Goal: Find specific page/section: Find specific page/section

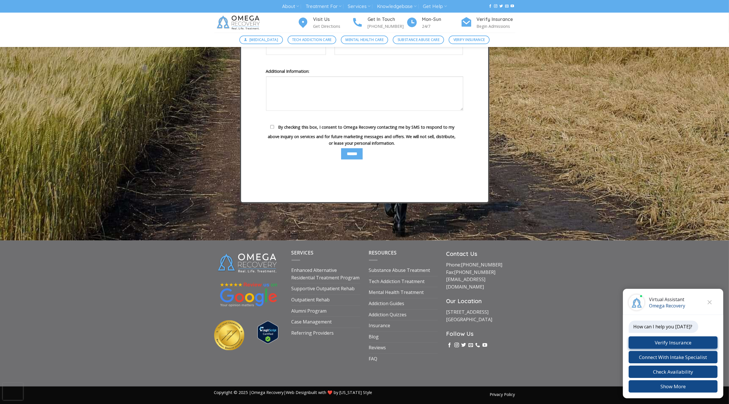
scroll to position [2018, 0]
click at [299, 330] on link "Referring Providers" at bounding box center [313, 333] width 42 height 11
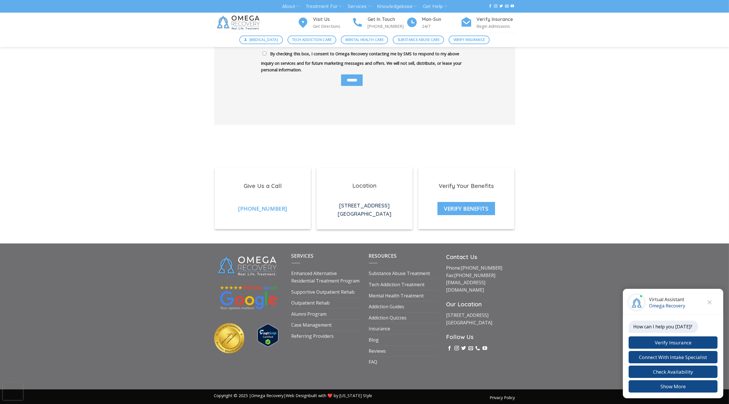
scroll to position [815, 0]
